Goal: Check status: Check status

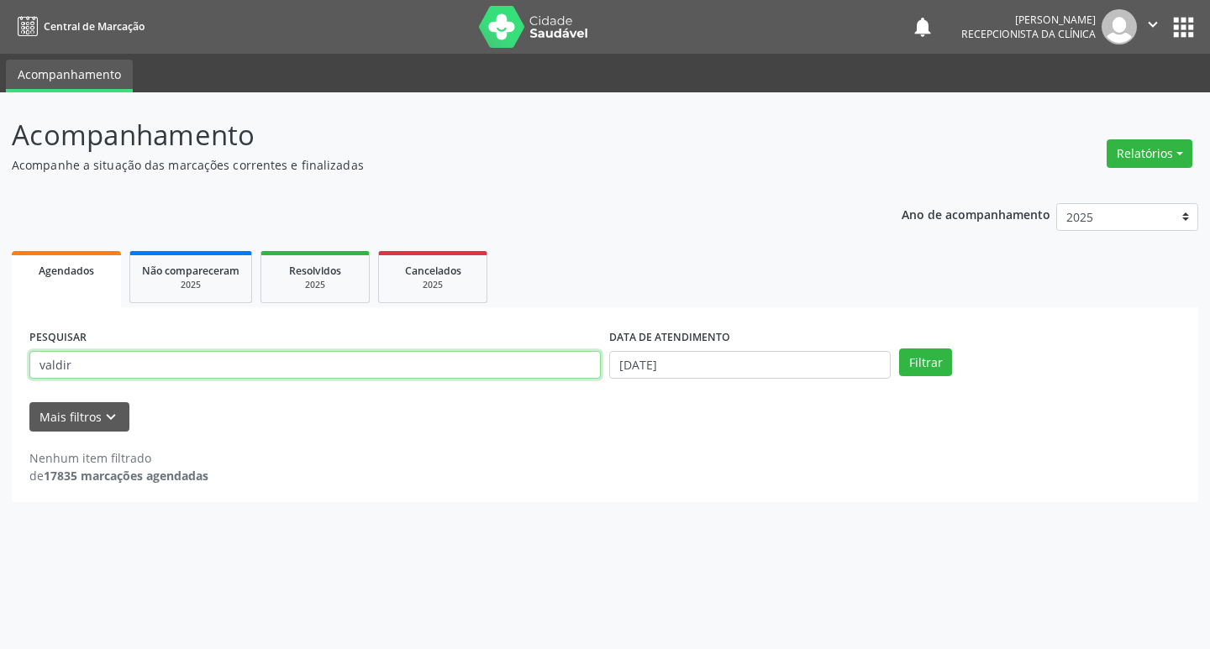
click at [460, 376] on input "valdir" at bounding box center [314, 365] width 571 height 29
click at [449, 368] on input "valdir" at bounding box center [314, 365] width 571 height 29
drag, startPoint x: 449, startPoint y: 368, endPoint x: 439, endPoint y: 363, distance: 11.3
click at [448, 367] on input "valdir" at bounding box center [314, 365] width 571 height 29
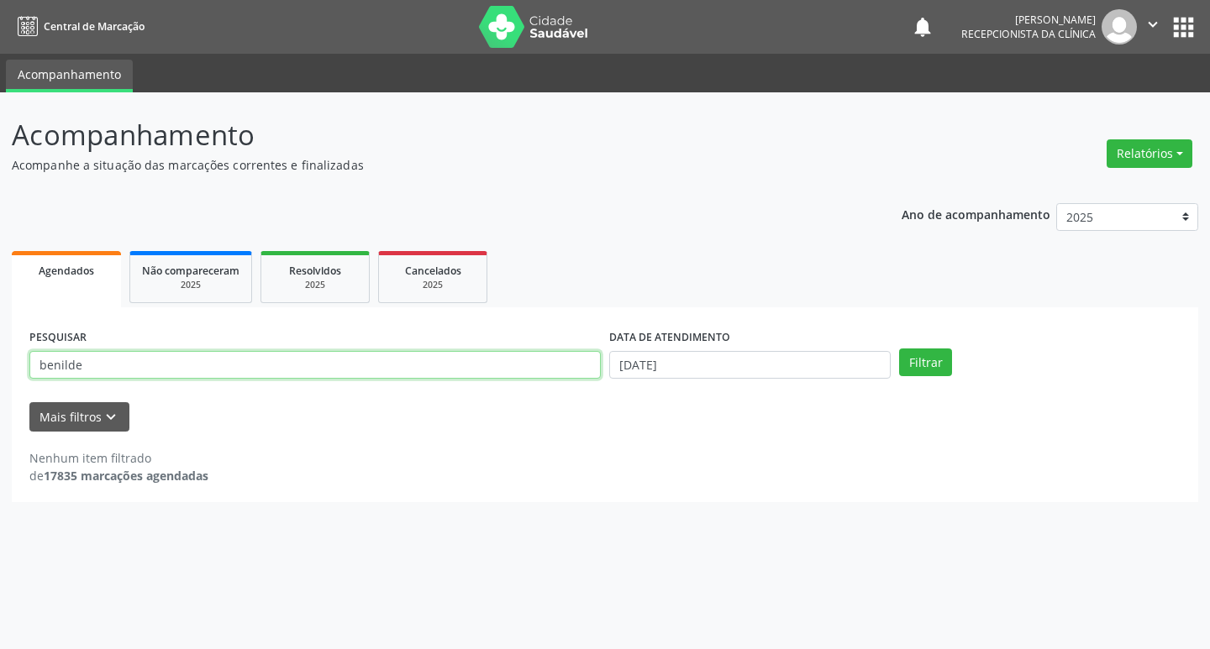
click at [899, 349] on button "Filtrar" at bounding box center [925, 363] width 53 height 29
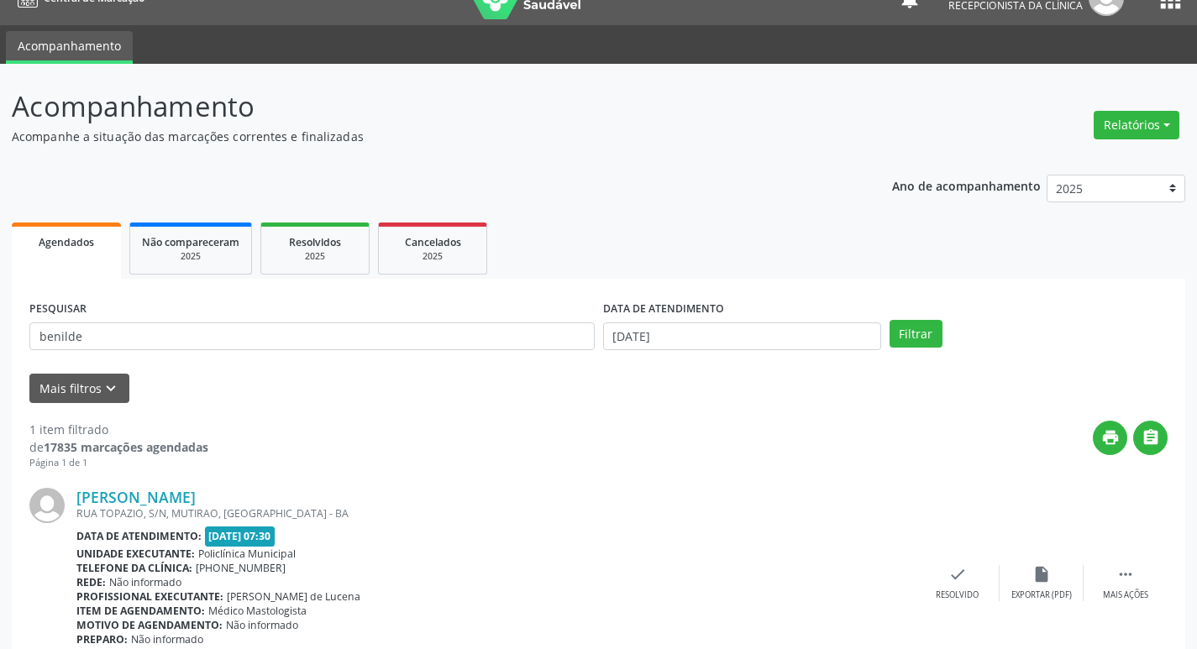
scroll to position [106, 0]
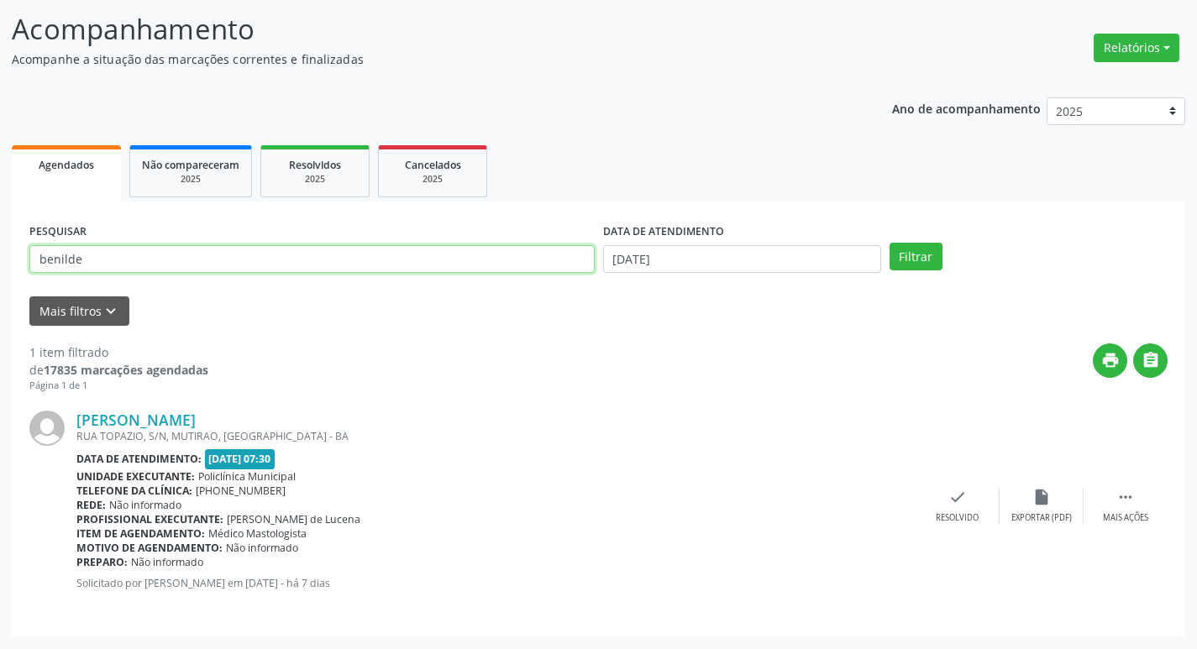
click at [141, 270] on input "benilde" at bounding box center [311, 259] width 565 height 29
type input "benilde"
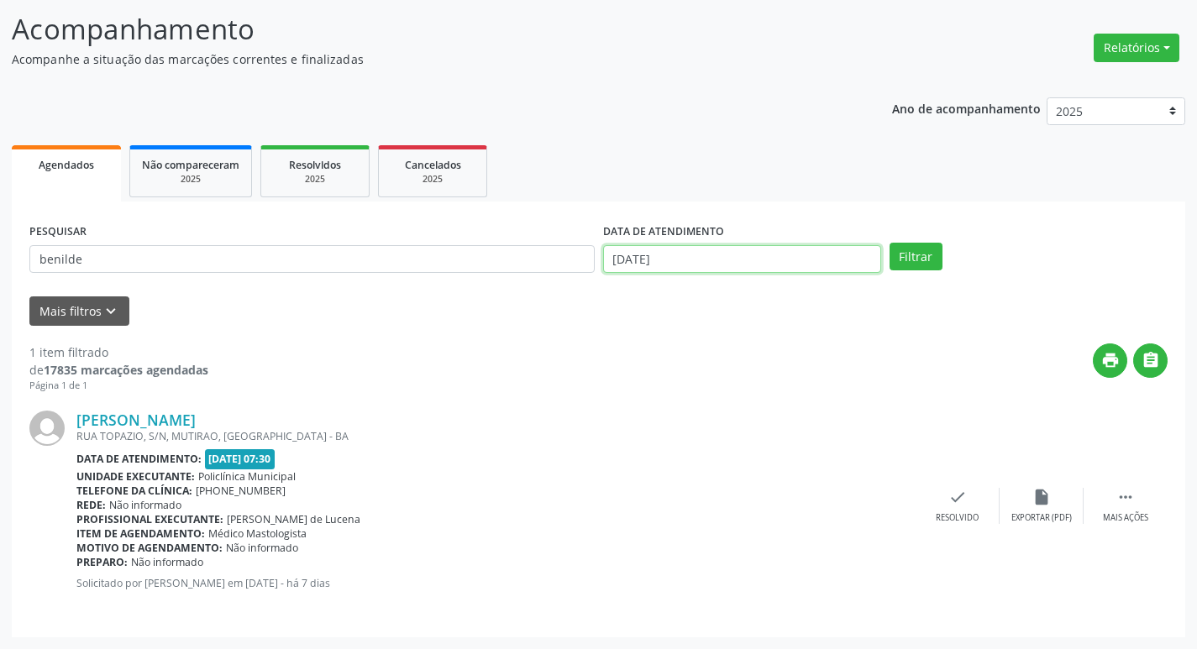
click at [609, 251] on input "[DATE]" at bounding box center [742, 259] width 278 height 29
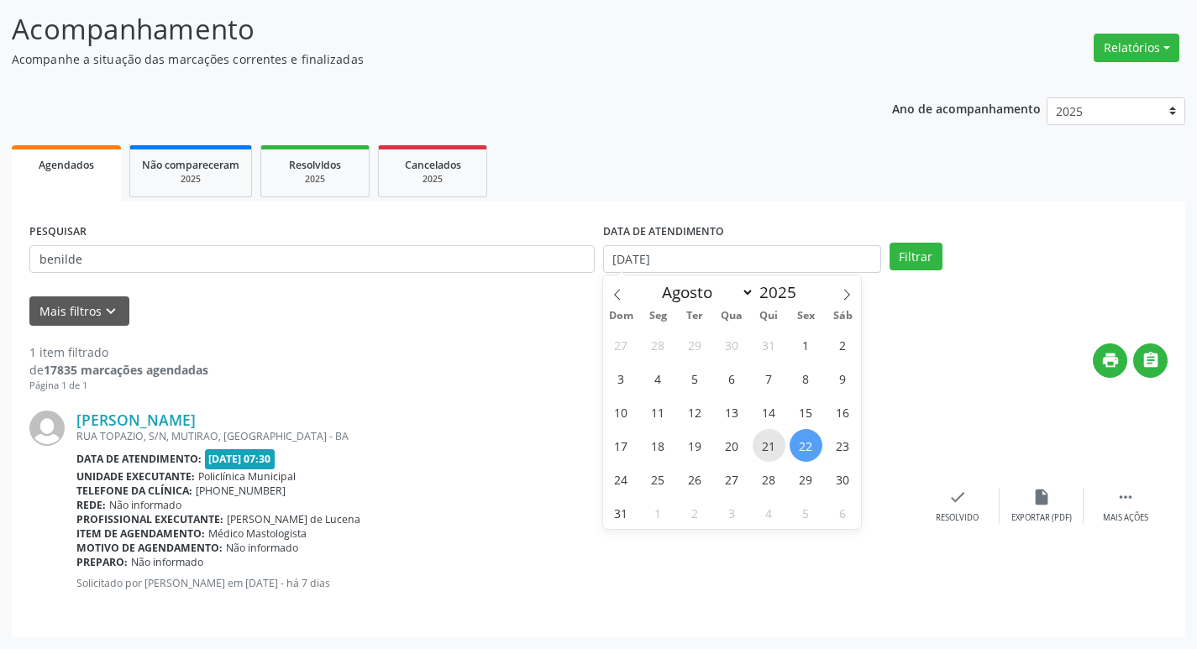
click at [775, 449] on span "21" at bounding box center [769, 445] width 33 height 33
type input "21/08/2025"
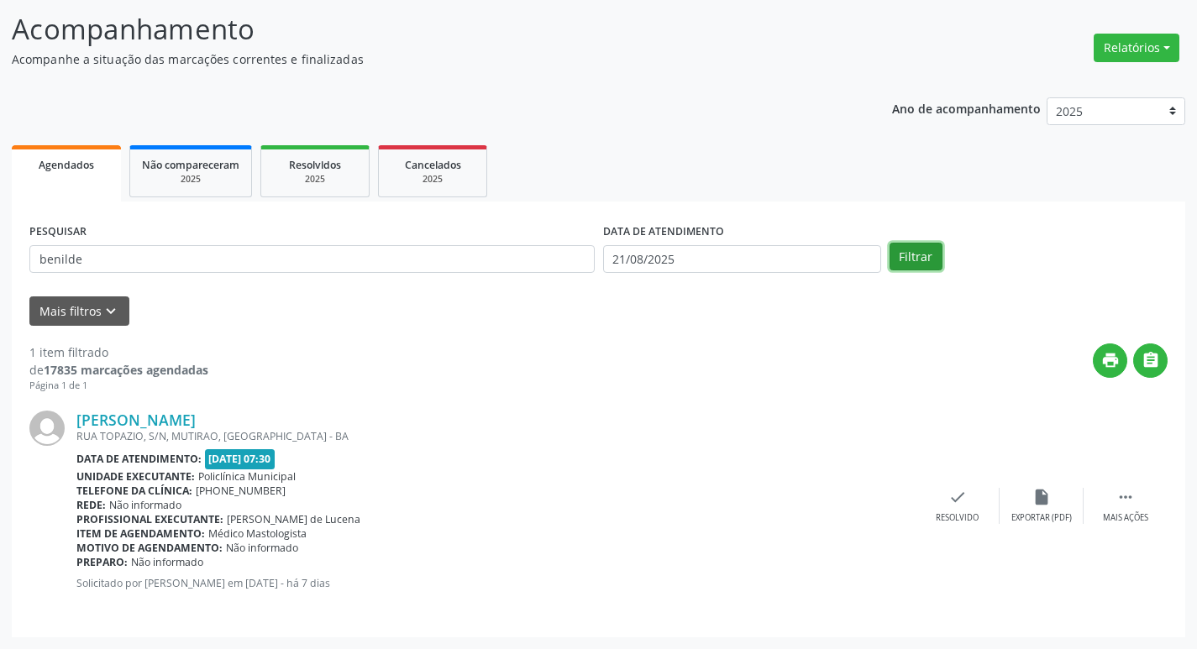
click at [912, 255] on button "Filtrar" at bounding box center [916, 257] width 53 height 29
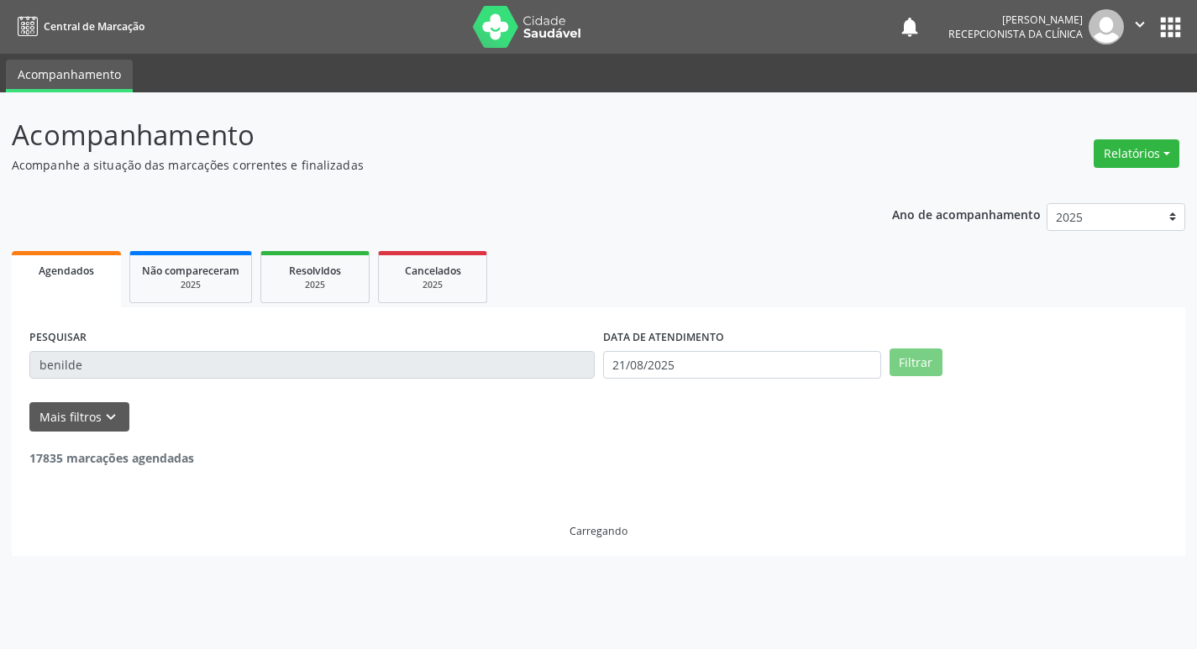
scroll to position [0, 0]
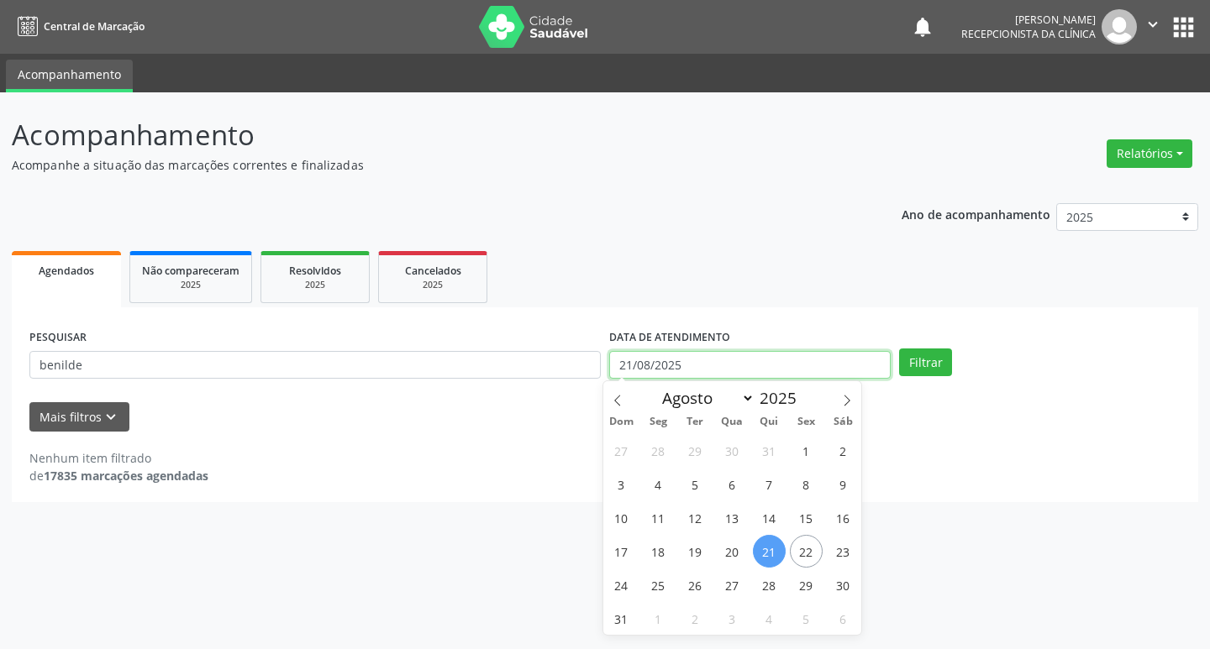
click at [764, 362] on input "21/08/2025" at bounding box center [749, 365] width 281 height 29
click at [813, 545] on span "22" at bounding box center [806, 551] width 33 height 33
type input "[DATE]"
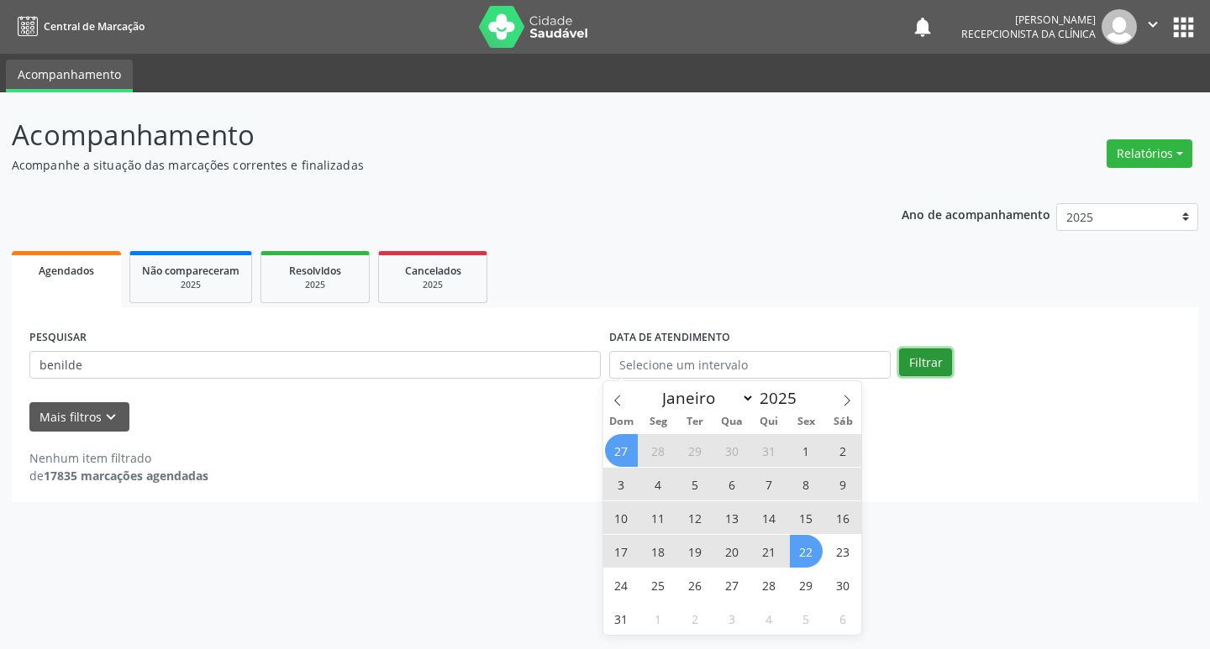
click at [933, 370] on button "Filtrar" at bounding box center [925, 363] width 53 height 29
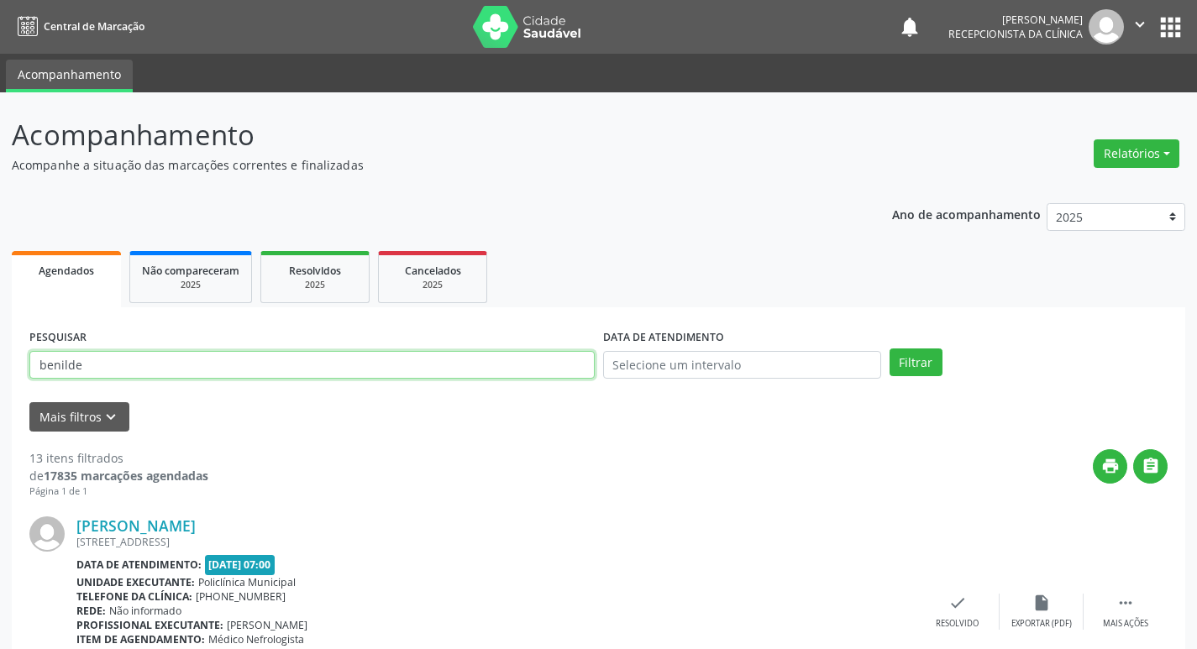
click at [347, 371] on input "benilde" at bounding box center [311, 365] width 565 height 29
click at [324, 382] on div "PESQUISAR benilde" at bounding box center [312, 358] width 574 height 66
click at [324, 385] on div "PESQUISAR benilde" at bounding box center [312, 358] width 574 height 66
click at [323, 368] on input "benilde" at bounding box center [311, 365] width 565 height 29
